Goal: Task Accomplishment & Management: Manage account settings

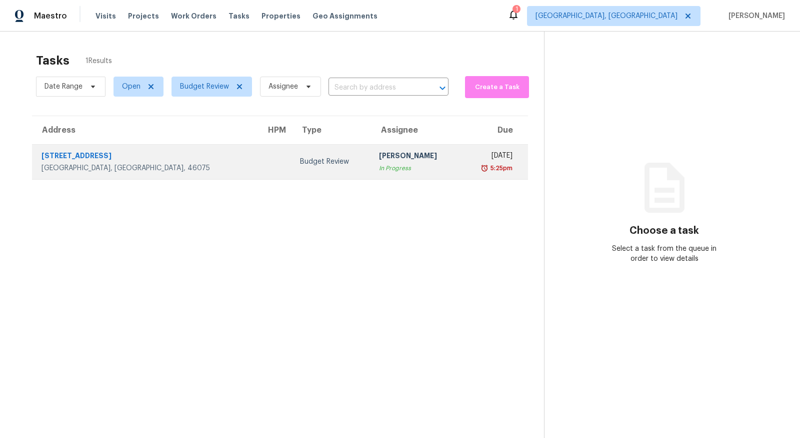
click at [82, 157] on div "6343 Central Blvd Unit NO" at bounding box center [146, 157] width 209 height 13
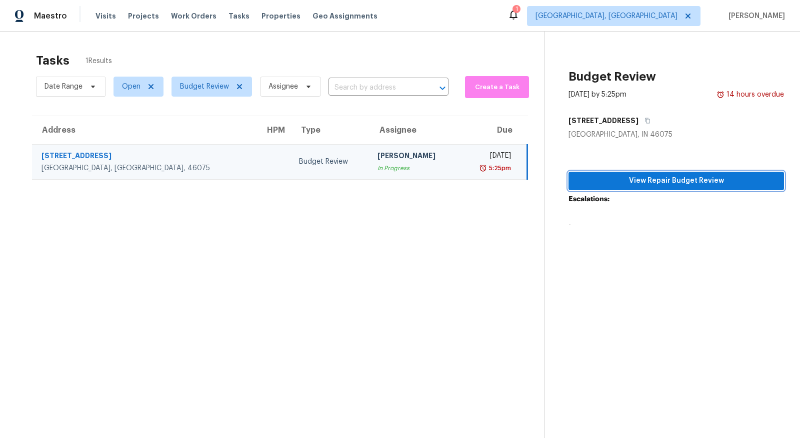
click at [646, 174] on button "View Repair Budget Review" at bounding box center [677, 181] width 216 height 19
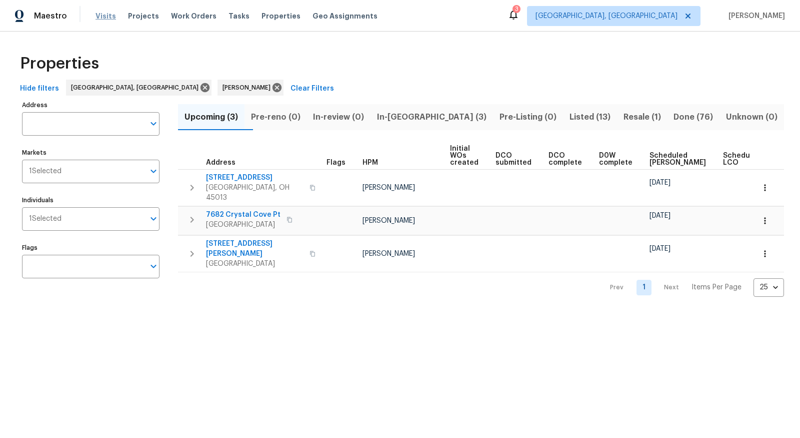
click at [96, 14] on span "Visits" at bounding box center [106, 16] width 21 height 10
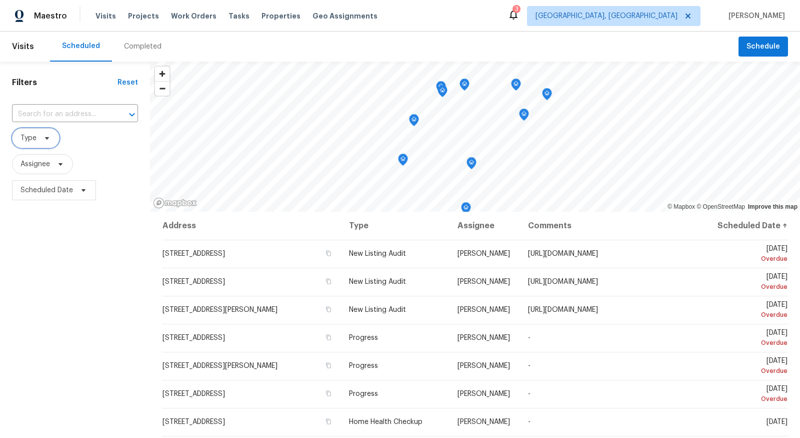
click at [47, 138] on icon at bounding box center [47, 138] width 4 height 3
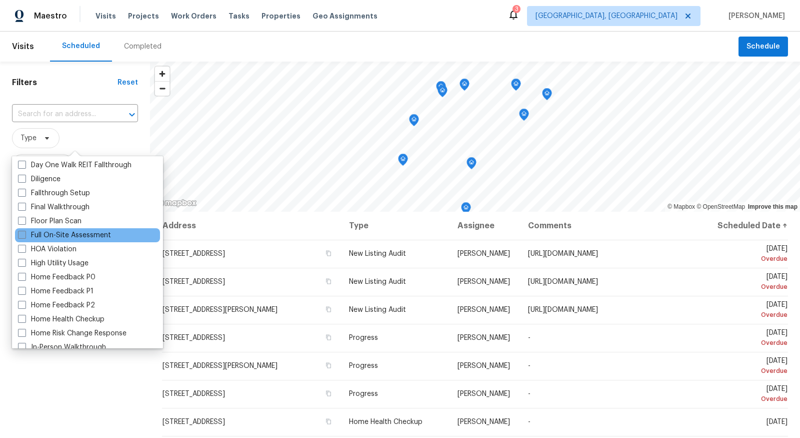
scroll to position [211, 0]
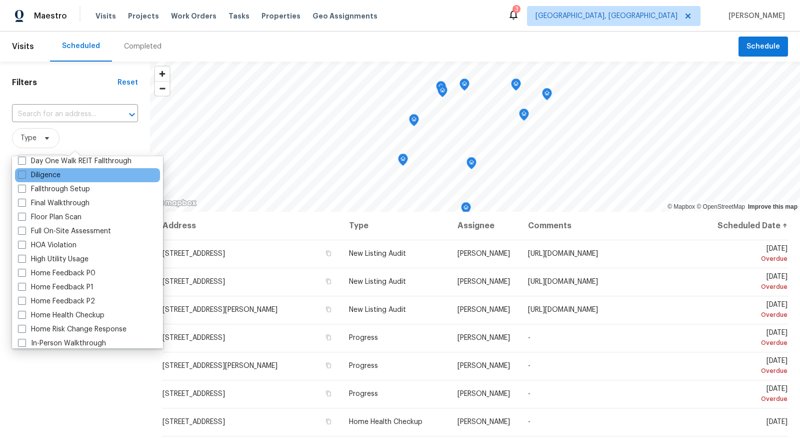
click at [44, 169] on div "Diligence" at bounding box center [87, 175] width 145 height 14
click at [40, 175] on label "Diligence" at bounding box center [39, 175] width 43 height 10
click at [25, 175] on input "Diligence" at bounding box center [21, 173] width 7 height 7
checkbox input "true"
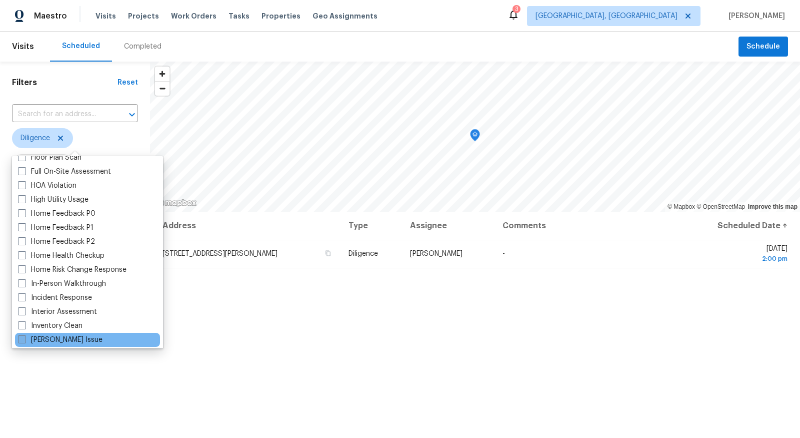
scroll to position [267, 0]
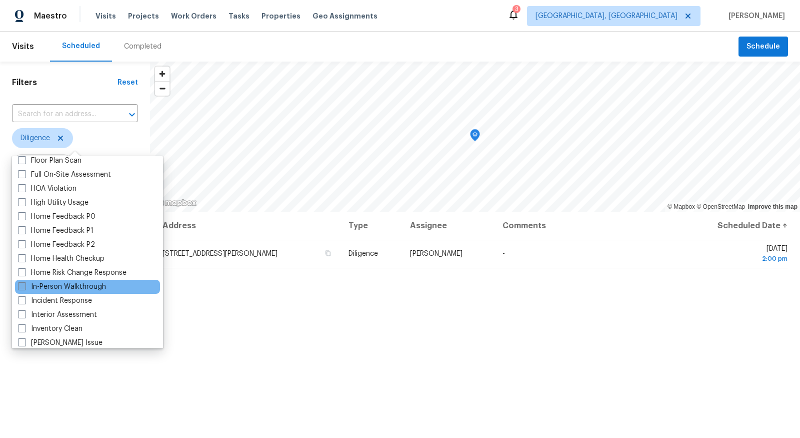
click at [66, 289] on label "In-Person Walkthrough" at bounding box center [62, 287] width 88 height 10
click at [25, 288] on input "In-Person Walkthrough" at bounding box center [21, 285] width 7 height 7
checkbox input "true"
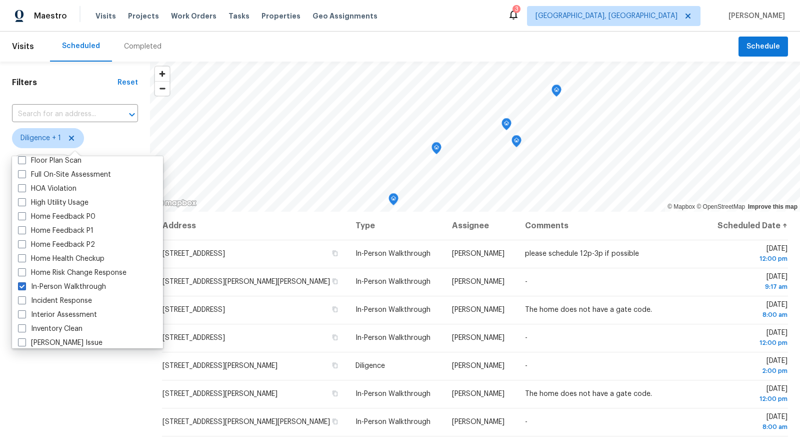
click at [81, 354] on div "Filters Reset ​ Diligence + 1 Assignee Scheduled Date" at bounding box center [75, 312] width 150 height 500
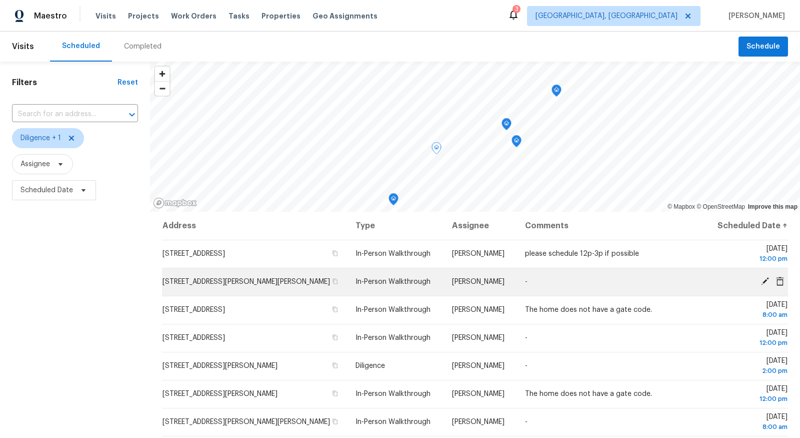
click at [770, 277] on span at bounding box center [765, 281] width 15 height 9
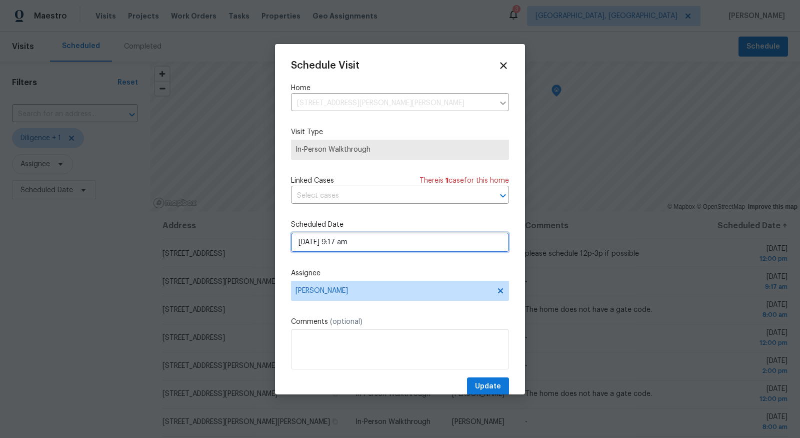
click at [342, 248] on input "10/16/2025 9:17 am" at bounding box center [400, 242] width 218 height 20
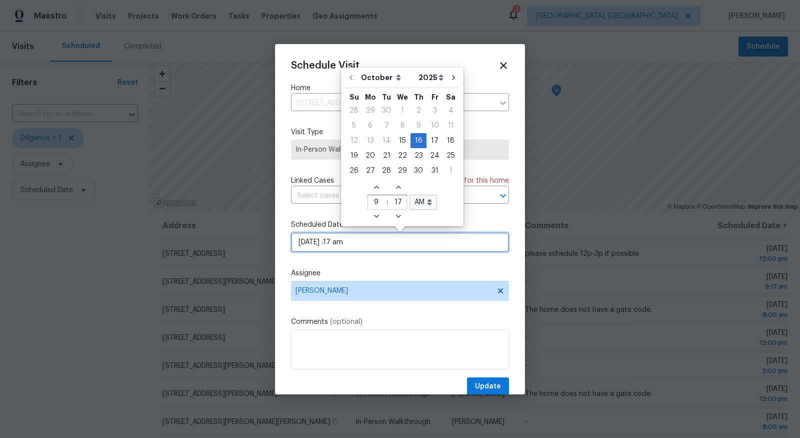
type input "10/16/2025 8:17 am"
type input "8"
type input "10/16/2025 8:1 am"
type input "01"
type input "10/16/2025 8: am"
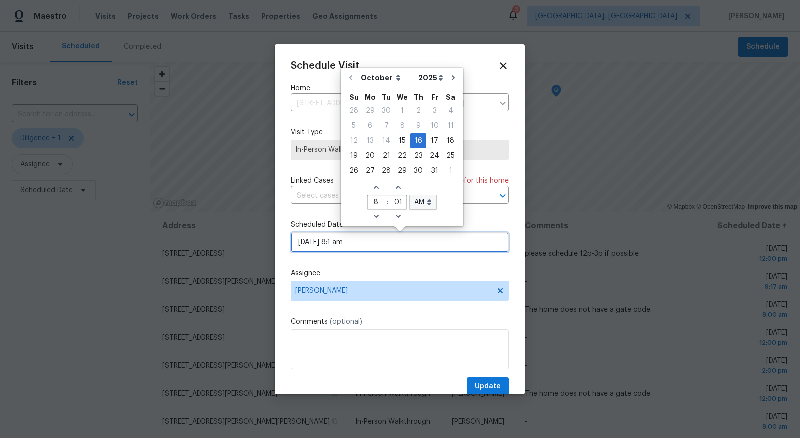
type input "00"
type input "10/16/2025 8:00 am"
click at [490, 384] on span "Update" at bounding box center [488, 386] width 26 height 13
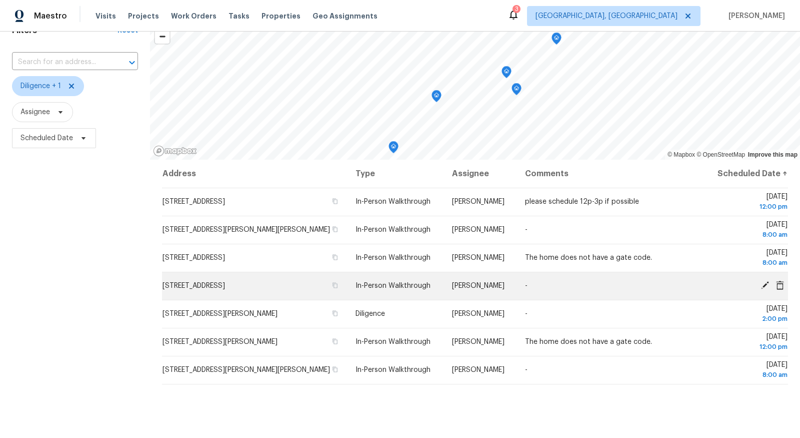
scroll to position [57, 0]
